Goal: Information Seeking & Learning: Learn about a topic

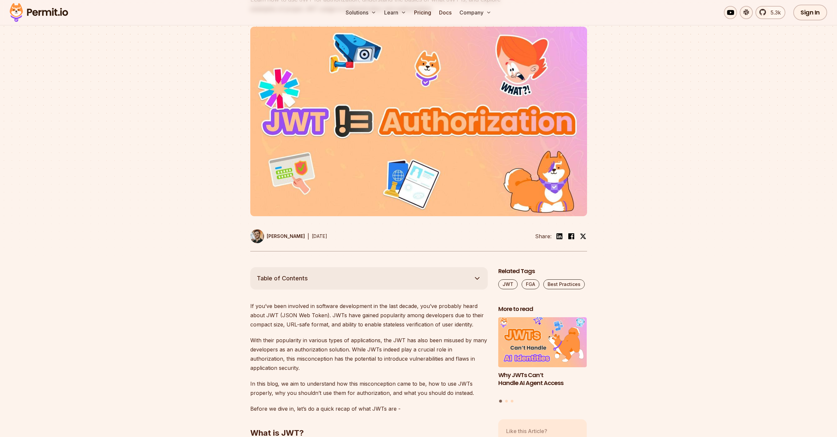
scroll to position [258, 0]
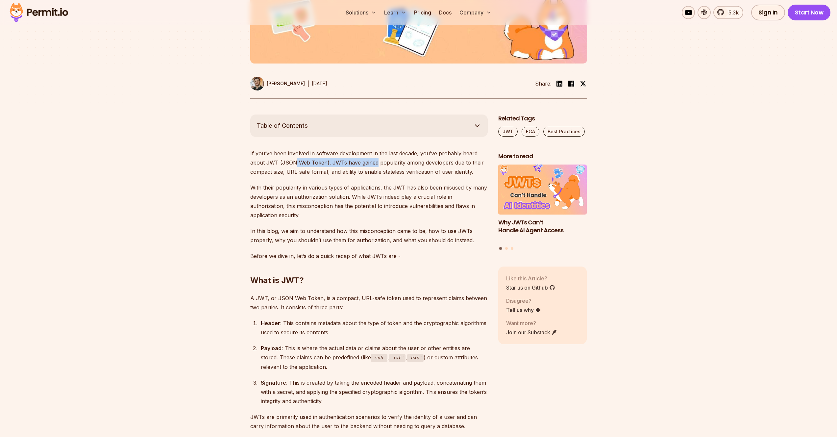
drag, startPoint x: 294, startPoint y: 162, endPoint x: 392, endPoint y: 162, distance: 98.0
click at [390, 162] on p "If you’ve been involved in software development in the last decade, you’ve prob…" at bounding box center [368, 163] width 237 height 28
click at [394, 162] on p "If you’ve been involved in software development in the last decade, you’ve prob…" at bounding box center [368, 163] width 237 height 28
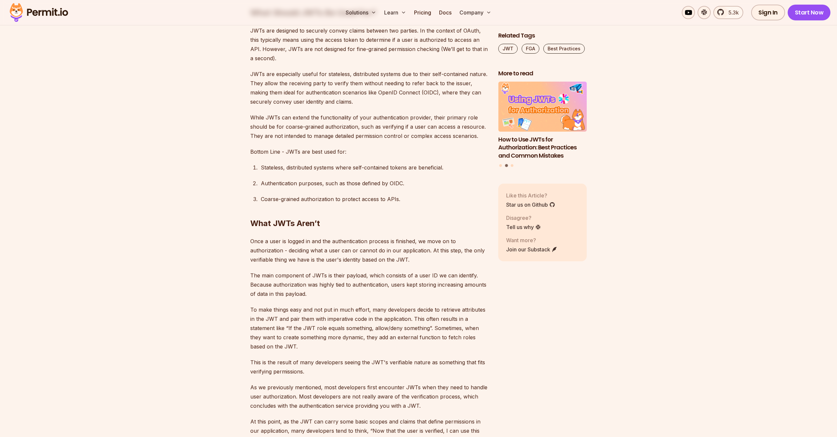
scroll to position [1283, 0]
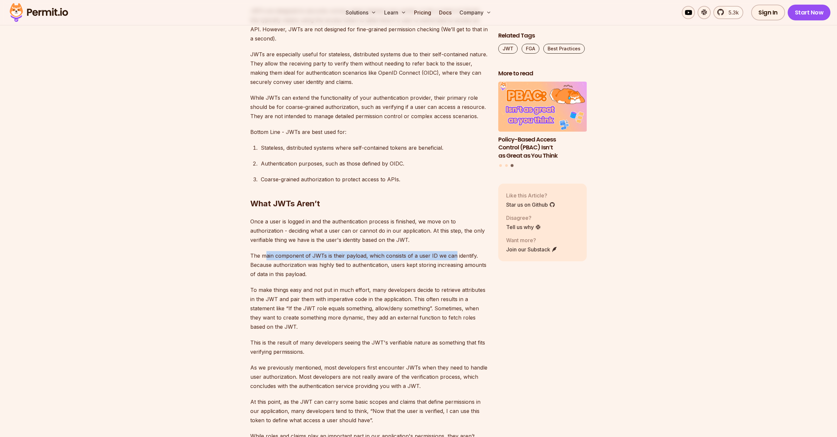
drag, startPoint x: 269, startPoint y: 258, endPoint x: 453, endPoint y: 254, distance: 183.5
click at [453, 254] on p "The main component of JWTs is their payload, which consists of a user ID we can…" at bounding box center [368, 265] width 237 height 28
drag, startPoint x: 393, startPoint y: 265, endPoint x: 471, endPoint y: 262, distance: 78.3
click at [471, 262] on p "The main component of JWTs is their payload, which consists of a user ID we can…" at bounding box center [368, 265] width 237 height 28
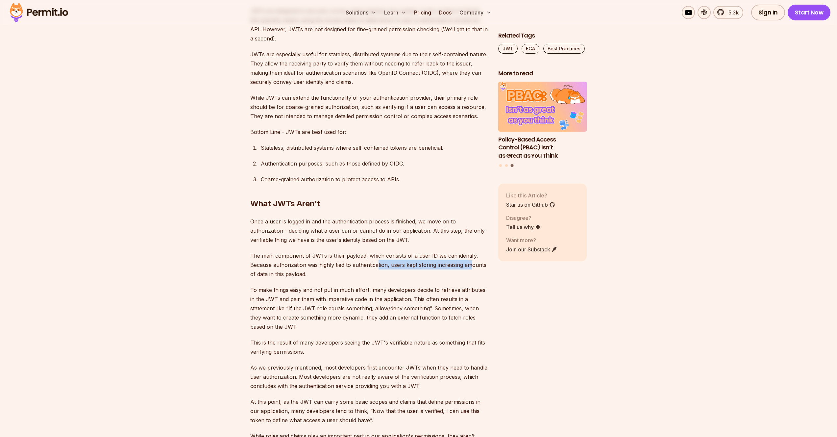
click at [472, 261] on p "The main component of JWTs is their payload, which consists of a user ID we can…" at bounding box center [368, 265] width 237 height 28
drag, startPoint x: 291, startPoint y: 289, endPoint x: 459, endPoint y: 290, distance: 167.6
click at [456, 290] on p "To make things easy and not put in much effort, many developers decide to retri…" at bounding box center [368, 308] width 237 height 46
click at [459, 290] on p "To make things easy and not put in much effort, many developers decide to retri…" at bounding box center [368, 308] width 237 height 46
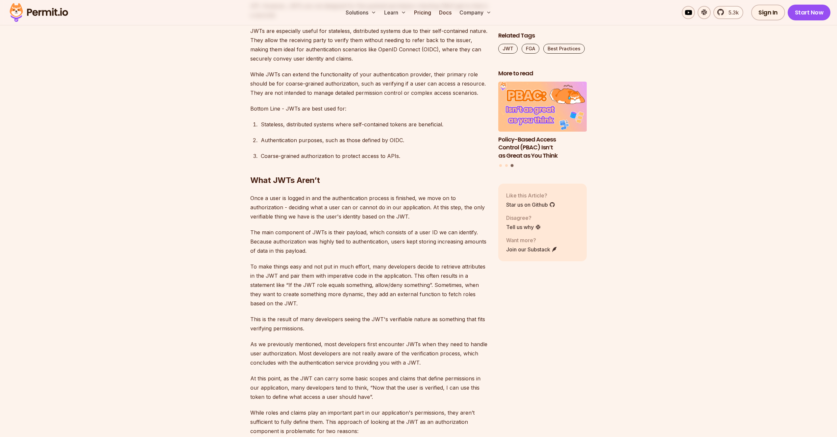
scroll to position [1320, 0]
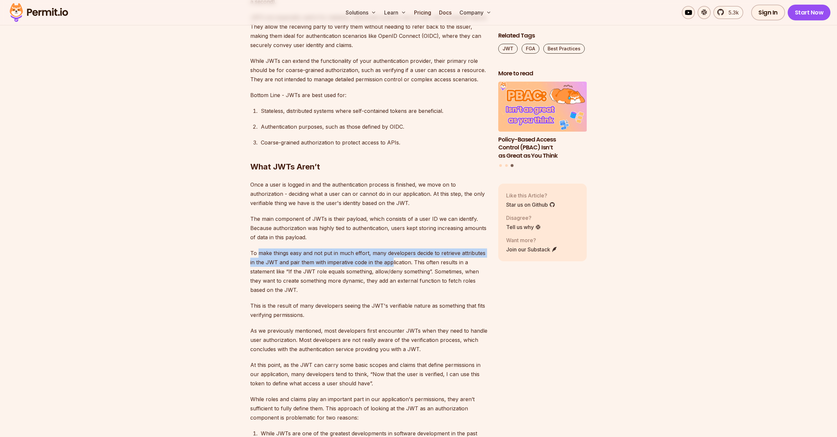
drag, startPoint x: 259, startPoint y: 257, endPoint x: 404, endPoint y: 264, distance: 145.8
click at [394, 265] on p "To make things easy and not put in much effort, many developers decide to retri…" at bounding box center [368, 271] width 237 height 46
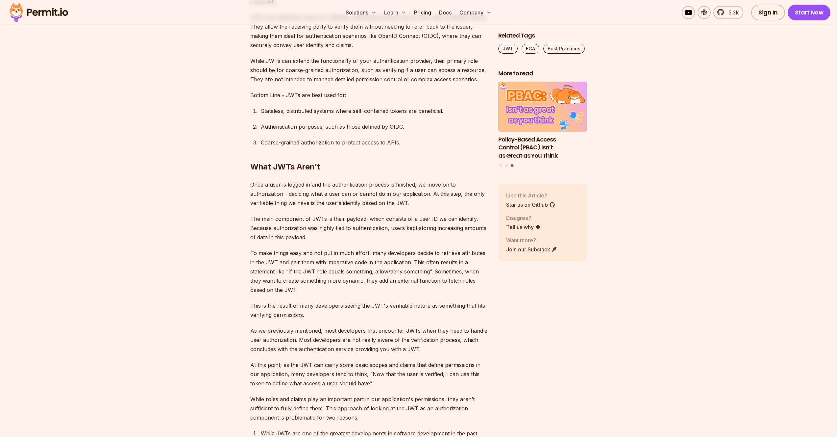
click at [404, 264] on p "To make things easy and not put in much effort, many developers decide to retri…" at bounding box center [368, 271] width 237 height 46
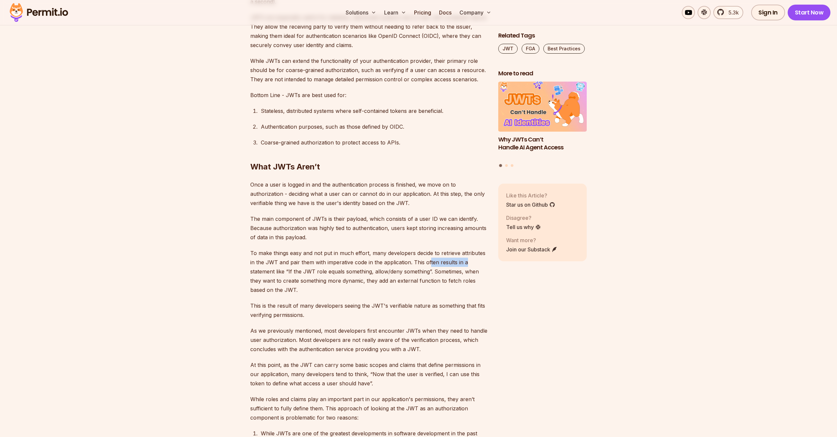
drag, startPoint x: 438, startPoint y: 262, endPoint x: 467, endPoint y: 260, distance: 29.6
click at [466, 261] on p "To make things easy and not put in much effort, many developers decide to retri…" at bounding box center [368, 271] width 237 height 46
click at [467, 260] on p "To make things easy and not put in much effort, many developers decide to retri…" at bounding box center [368, 271] width 237 height 46
drag, startPoint x: 353, startPoint y: 271, endPoint x: 389, endPoint y: 269, distance: 35.6
click at [388, 269] on p "To make things easy and not put in much effort, many developers decide to retri…" at bounding box center [368, 271] width 237 height 46
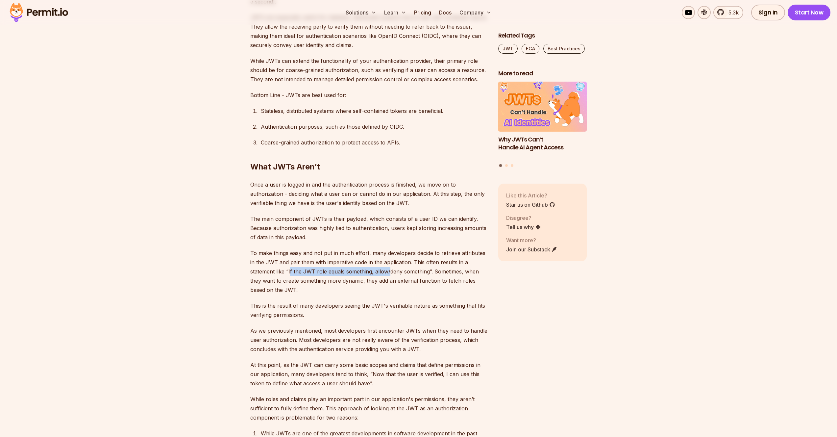
click at [389, 269] on p "To make things easy and not put in much effort, many developers decide to retri…" at bounding box center [368, 271] width 237 height 46
drag, startPoint x: 386, startPoint y: 268, endPoint x: 399, endPoint y: 268, distance: 12.8
click at [392, 268] on p "To make things easy and not put in much effort, many developers decide to retri…" at bounding box center [368, 271] width 237 height 46
click at [399, 268] on p "To make things easy and not put in much effort, many developers decide to retri…" at bounding box center [368, 271] width 237 height 46
click at [480, 271] on p "To make things easy and not put in much effort, many developers decide to retri…" at bounding box center [368, 271] width 237 height 46
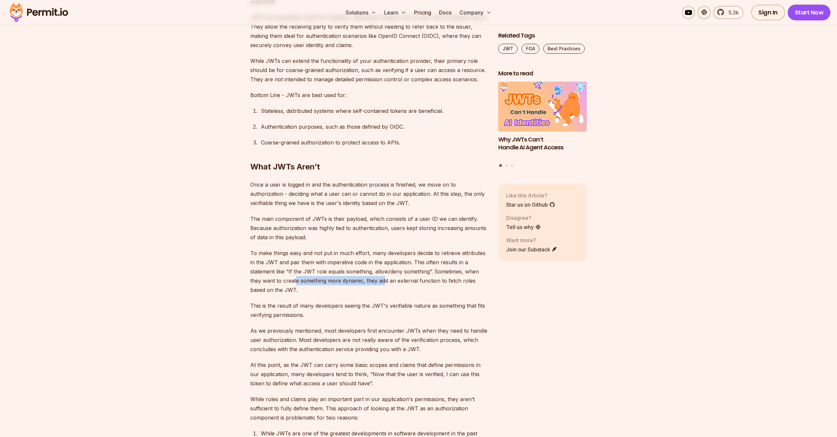
drag, startPoint x: 332, startPoint y: 277, endPoint x: 401, endPoint y: 275, distance: 69.0
click at [396, 276] on p "To make things easy and not put in much effort, many developers decide to retri…" at bounding box center [368, 271] width 237 height 46
click at [401, 275] on p "To make things easy and not put in much effort, many developers decide to retri…" at bounding box center [368, 271] width 237 height 46
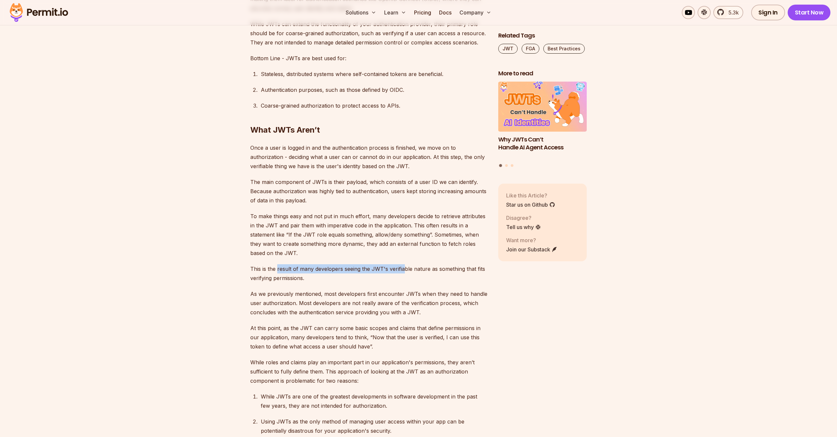
drag, startPoint x: 279, startPoint y: 268, endPoint x: 408, endPoint y: 270, distance: 128.5
click at [407, 270] on p "This is the result of many developers seeing the JWT's verifiable nature as som…" at bounding box center [368, 273] width 237 height 18
click at [408, 270] on p "This is the result of many developers seeing the JWT's verifiable nature as som…" at bounding box center [368, 273] width 237 height 18
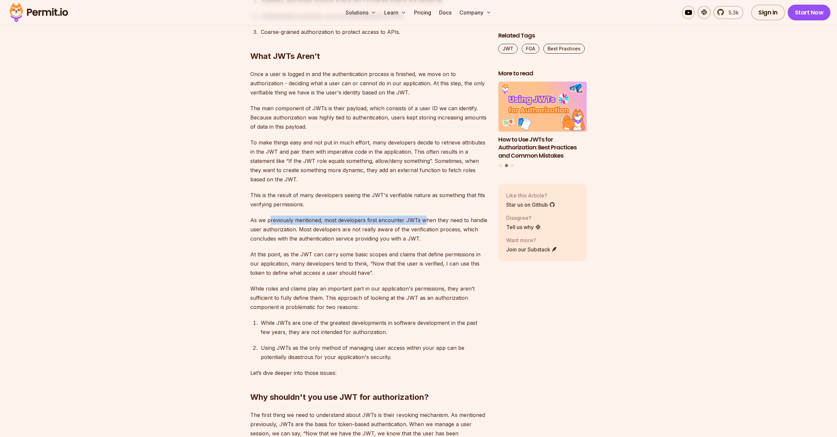
drag, startPoint x: 340, startPoint y: 221, endPoint x: 424, endPoint y: 219, distance: 84.8
click at [424, 219] on p "As we previously mentioned, most developers first encounter JWTs when they need…" at bounding box center [368, 229] width 237 height 28
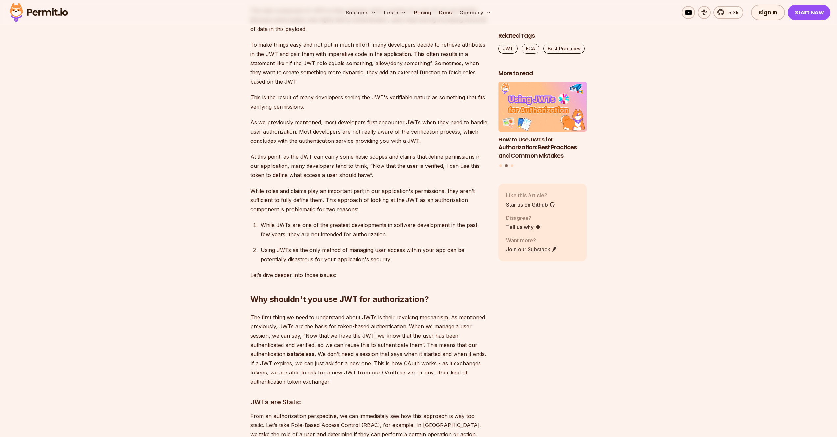
scroll to position [1541, 0]
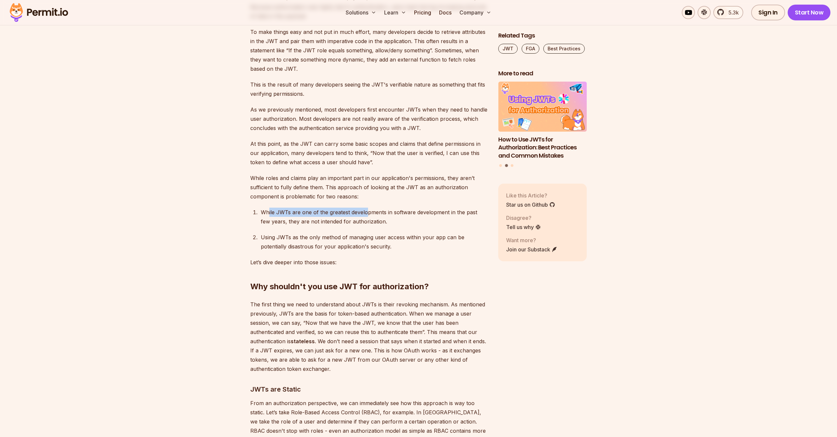
drag, startPoint x: 320, startPoint y: 210, endPoint x: 381, endPoint y: 212, distance: 60.2
click at [375, 211] on div "While JWTs are one of the greatest developments in software development in the …" at bounding box center [374, 216] width 227 height 18
click at [381, 212] on div "While JWTs are one of the greatest developments in software development in the …" at bounding box center [374, 216] width 227 height 18
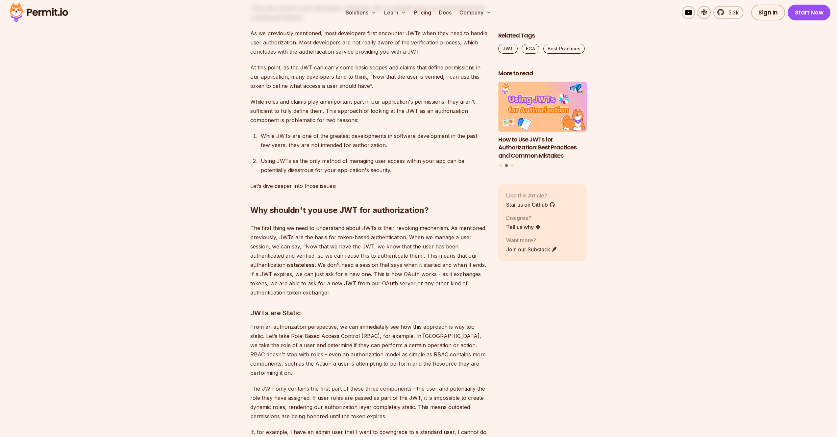
scroll to position [1646, 0]
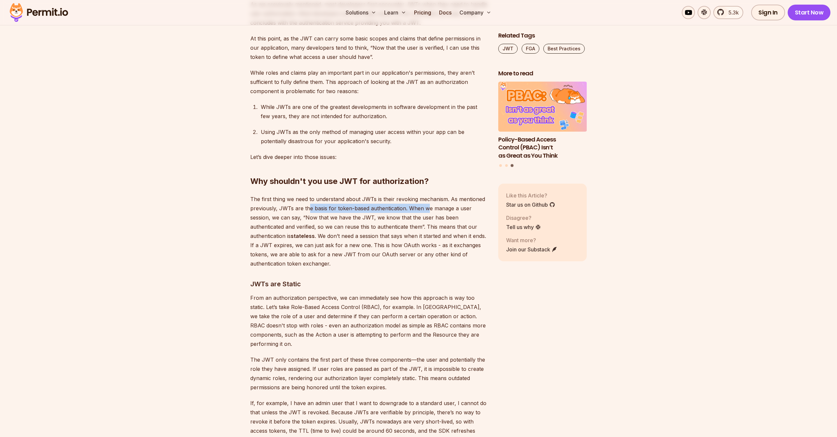
drag, startPoint x: 398, startPoint y: 207, endPoint x: 446, endPoint y: 207, distance: 47.7
click at [438, 208] on p "The first thing we need to understand about JWTs is their revoking mechanism. A…" at bounding box center [368, 231] width 237 height 74
click at [446, 207] on p "The first thing we need to understand about JWTs is their revoking mechanism. A…" at bounding box center [368, 231] width 237 height 74
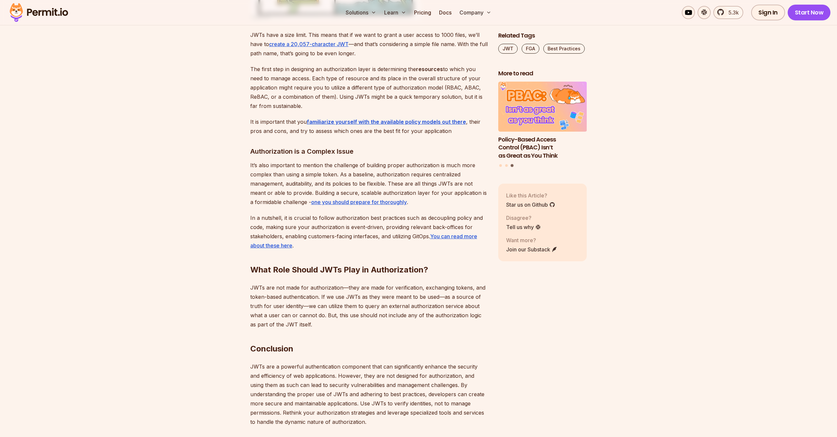
scroll to position [2456, 0]
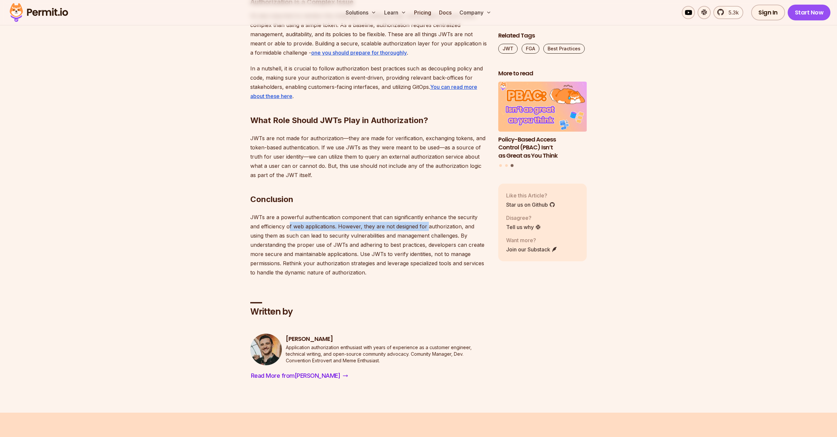
drag, startPoint x: 283, startPoint y: 217, endPoint x: 416, endPoint y: 214, distance: 133.8
click at [416, 214] on p "JWTs are a powerful authentication component that can significantly enhance the…" at bounding box center [368, 244] width 237 height 64
